Goal: Task Accomplishment & Management: Manage account settings

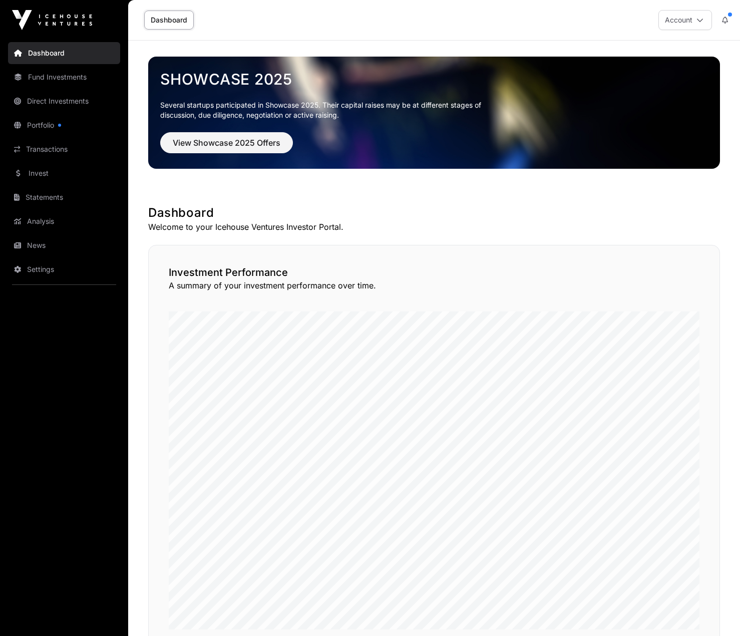
click at [174, 19] on link "Dashboard" at bounding box center [169, 20] width 50 height 19
click at [65, 102] on link "Direct Investments" at bounding box center [64, 101] width 112 height 22
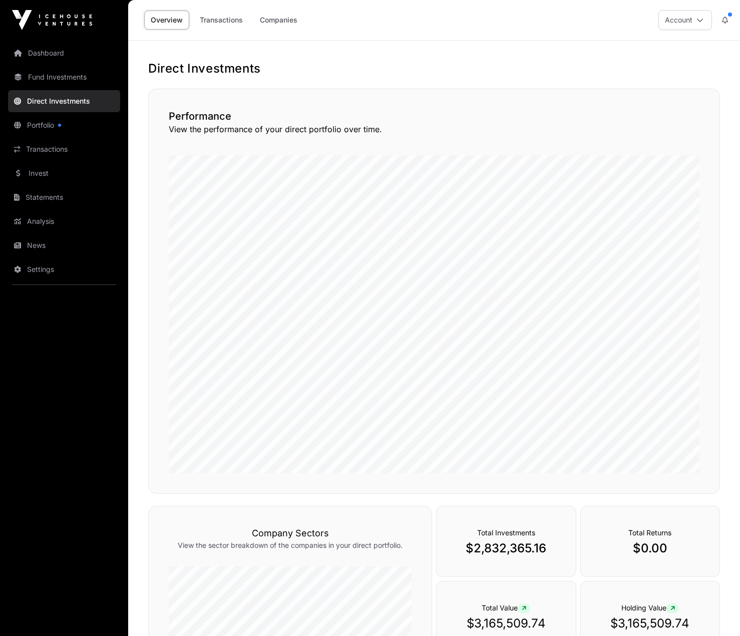
click at [274, 20] on link "Companies" at bounding box center [278, 20] width 51 height 19
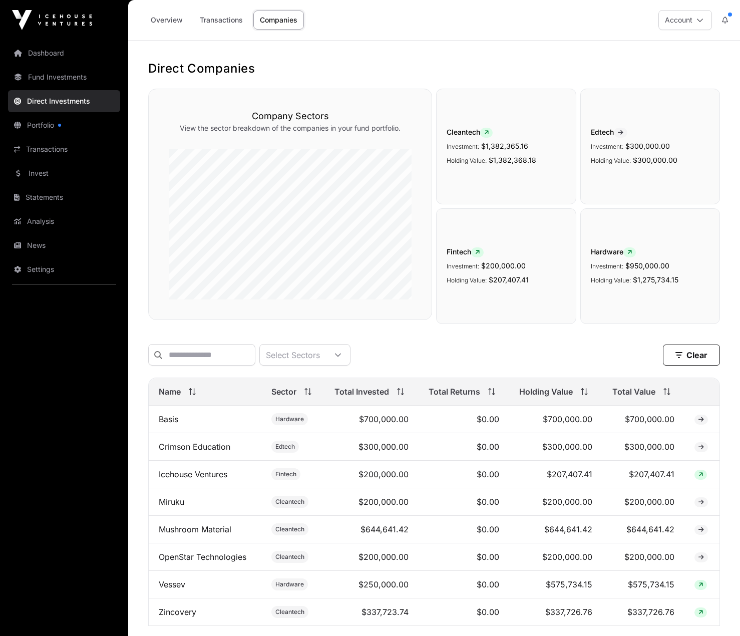
click at [697, 21] on icon at bounding box center [700, 20] width 7 height 7
click at [636, 139] on span "Sign Out" at bounding box center [623, 140] width 29 height 10
